Goal: Transaction & Acquisition: Purchase product/service

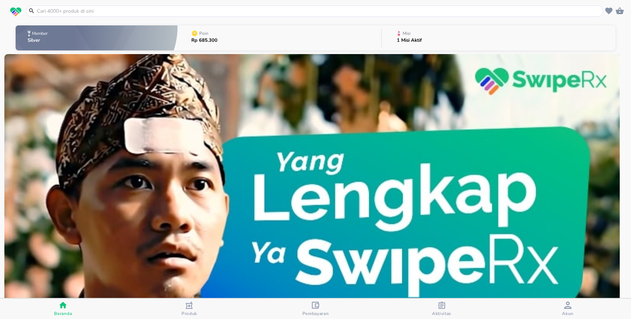
click at [132, 4] on header at bounding box center [315, 11] width 631 height 22
click at [129, 9] on input "text" at bounding box center [318, 11] width 565 height 8
paste input "[MEDICAL_DATA]"
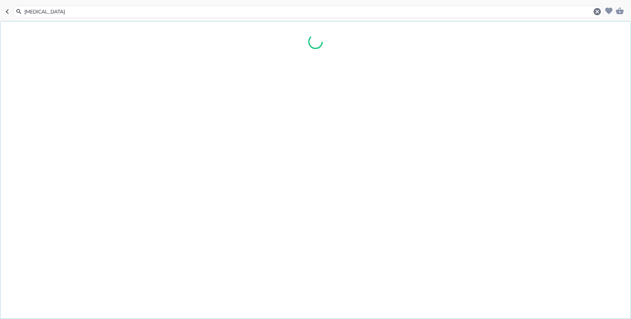
type input "[MEDICAL_DATA]"
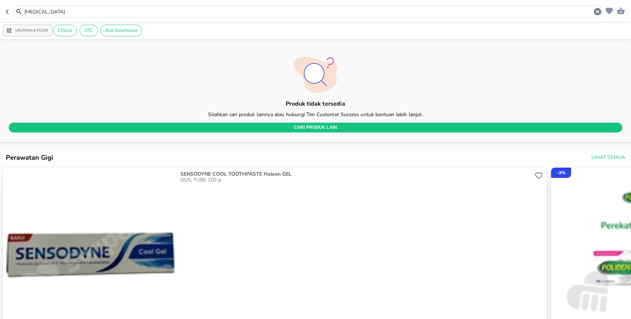
drag, startPoint x: 90, startPoint y: 18, endPoint x: 34, endPoint y: 14, distance: 56.0
click at [34, 14] on header "[MEDICAL_DATA]" at bounding box center [315, 11] width 631 height 22
click at [34, 12] on input "[MEDICAL_DATA]" at bounding box center [308, 12] width 569 height 8
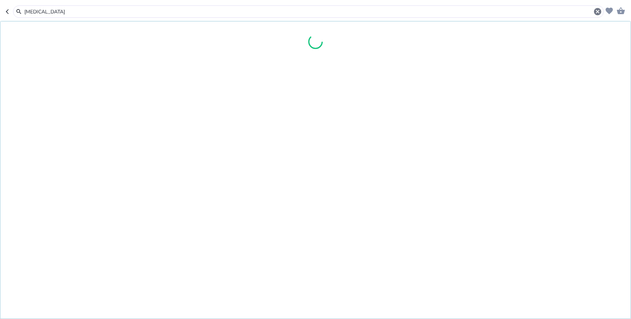
click at [34, 12] on input "[MEDICAL_DATA]" at bounding box center [308, 12] width 569 height 8
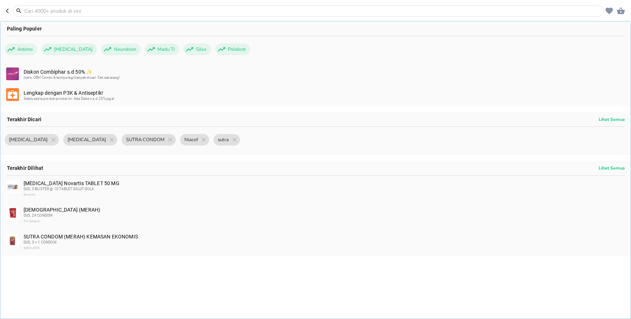
paste input "[MEDICAL_DATA]"
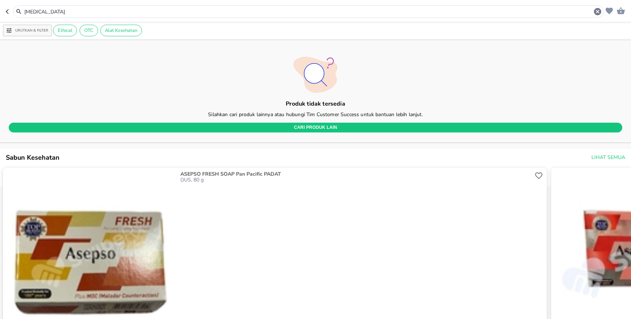
drag, startPoint x: 43, startPoint y: 9, endPoint x: 86, endPoint y: 16, distance: 43.7
click at [86, 16] on div "[MEDICAL_DATA]" at bounding box center [308, 11] width 590 height 12
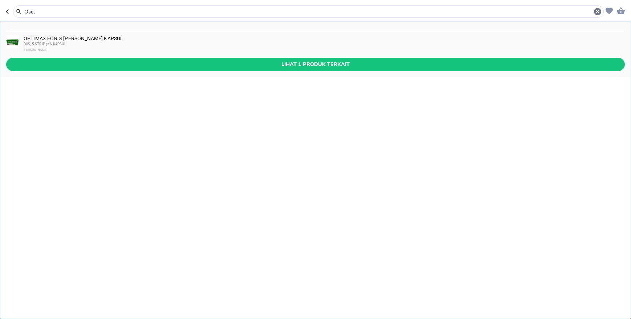
type input "Osel"
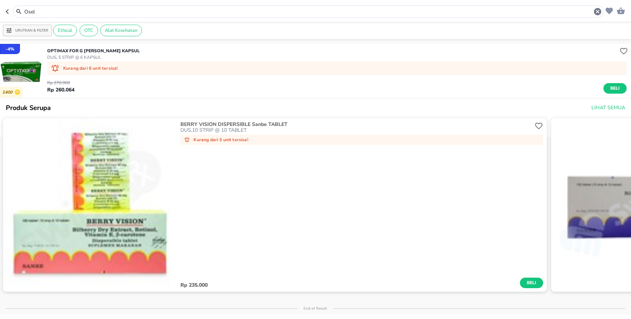
drag, startPoint x: 60, startPoint y: 12, endPoint x: 25, endPoint y: 15, distance: 35.7
click at [25, 15] on div "Osel" at bounding box center [313, 11] width 578 height 9
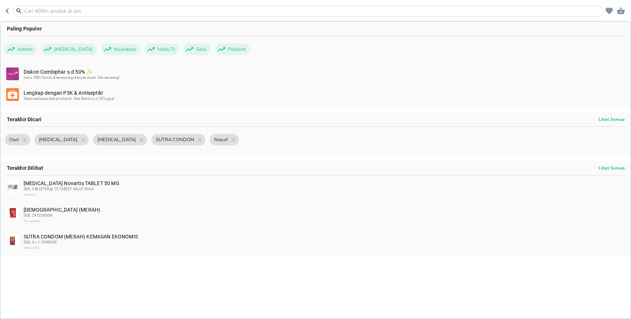
paste input "[MEDICAL_DATA]"
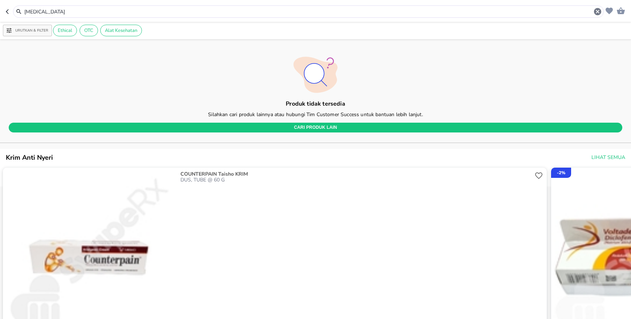
click at [8, 12] on icon "button" at bounding box center [9, 12] width 6 height 6
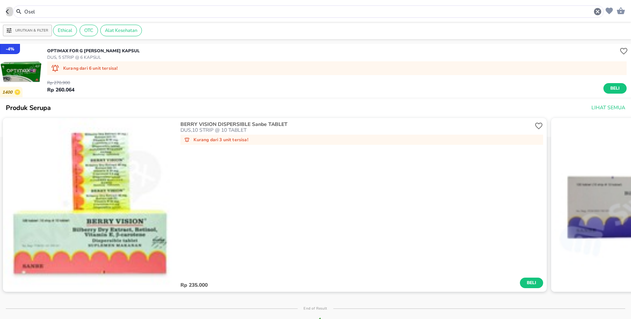
click at [8, 13] on icon "button" at bounding box center [7, 11] width 3 height 5
type input "[MEDICAL_DATA]"
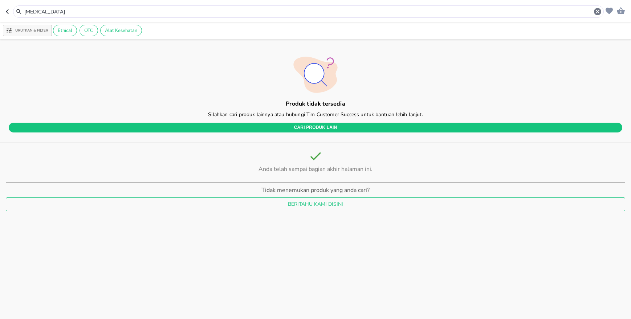
click at [7, 11] on icon "button" at bounding box center [7, 11] width 3 height 5
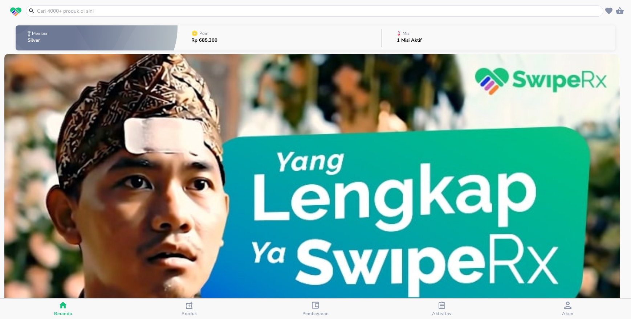
click at [564, 311] on span "Akun" at bounding box center [568, 314] width 12 height 6
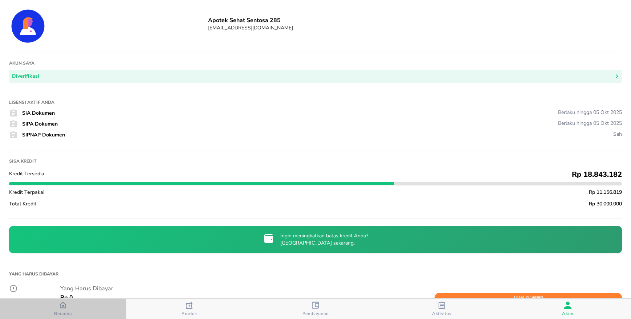
click at [60, 308] on icon "button" at bounding box center [63, 305] width 8 height 8
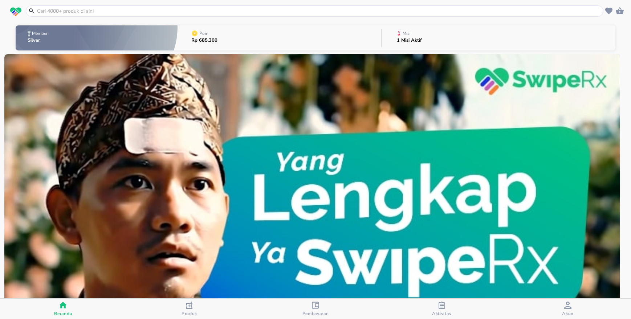
click at [72, 7] on div at bounding box center [314, 10] width 577 height 11
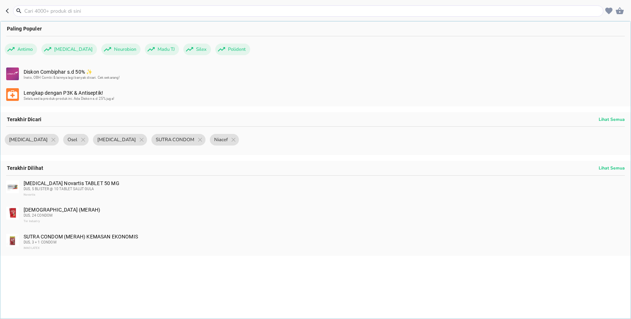
click at [70, 11] on input "text" at bounding box center [313, 11] width 578 height 8
paste input "[MEDICAL_DATA]"
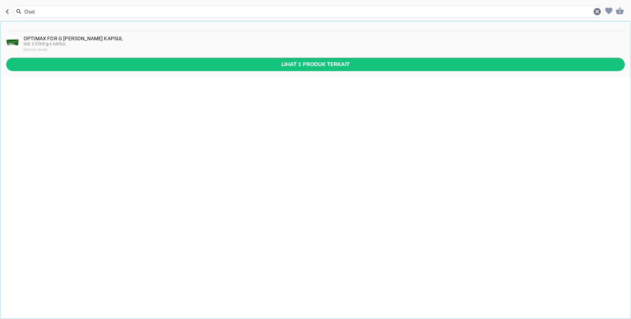
type input "Osel"
